Goal: Information Seeking & Learning: Learn about a topic

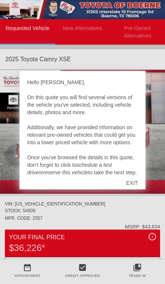
click at [133, 183] on div "EXIT" at bounding box center [132, 182] width 27 height 23
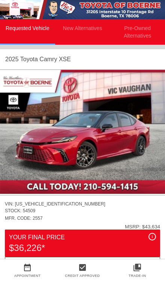
click at [92, 30] on li "New Alternatives" at bounding box center [82, 32] width 55 height 26
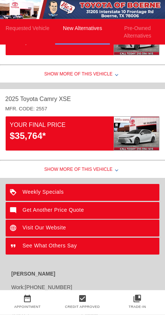
scroll to position [152, 0]
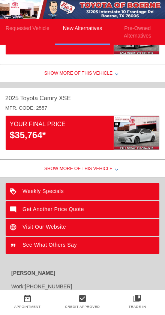
click at [111, 173] on div "Show More of this Vehicle" at bounding box center [82, 169] width 165 height 15
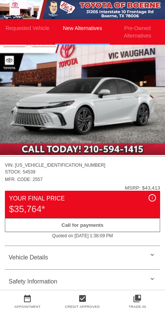
scroll to position [229, 0]
copy div "[US_VEHICLE_IDENTIFICATION_NUMBER]"
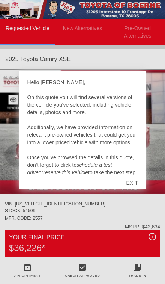
click at [135, 180] on div "EXIT" at bounding box center [132, 182] width 27 height 23
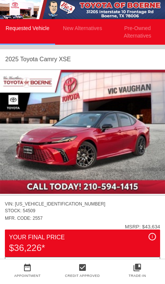
click at [89, 30] on li "New Alternatives" at bounding box center [82, 32] width 55 height 26
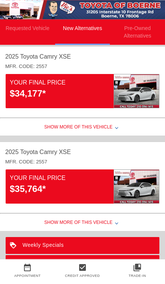
scroll to position [99, 0]
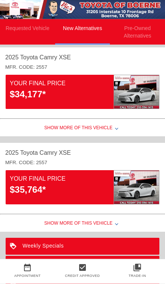
click at [88, 188] on div "$35,764*" at bounding box center [62, 189] width 104 height 13
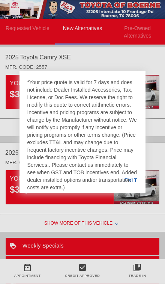
scroll to position [99, 0]
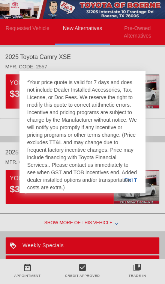
click at [131, 182] on div "EXIT" at bounding box center [130, 180] width 29 height 26
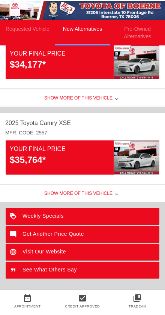
scroll to position [131, 0]
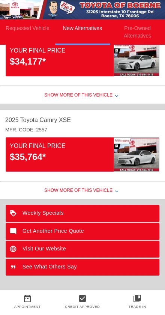
click at [102, 194] on div "Show More of this Vehicle" at bounding box center [82, 191] width 165 height 15
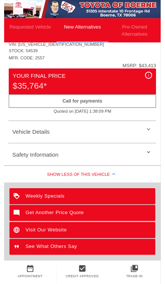
scroll to position [349, 0]
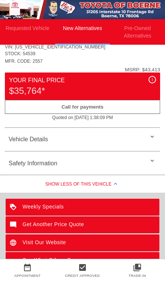
click at [141, 141] on div "Vehicle Details" at bounding box center [82, 139] width 155 height 18
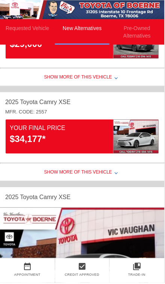
scroll to position [53, 0]
